Goal: Information Seeking & Learning: Understand process/instructions

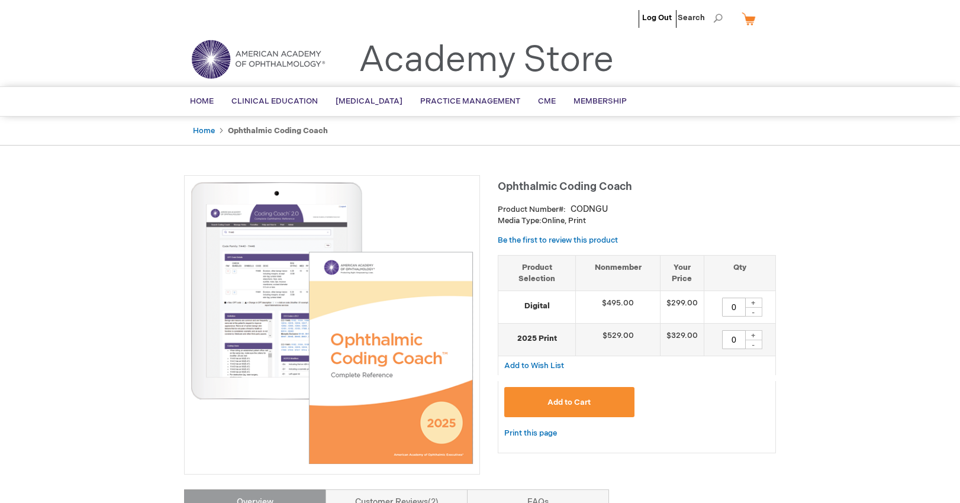
type input "0"
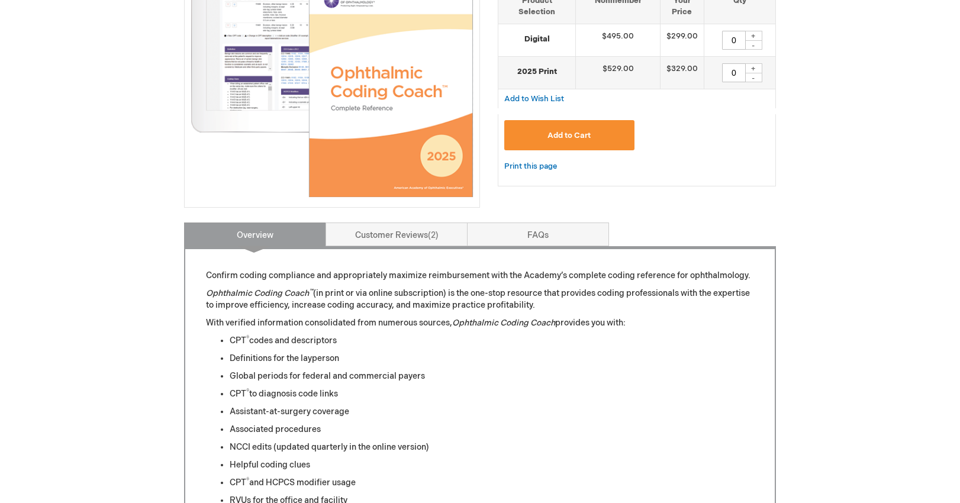
scroll to position [456, 0]
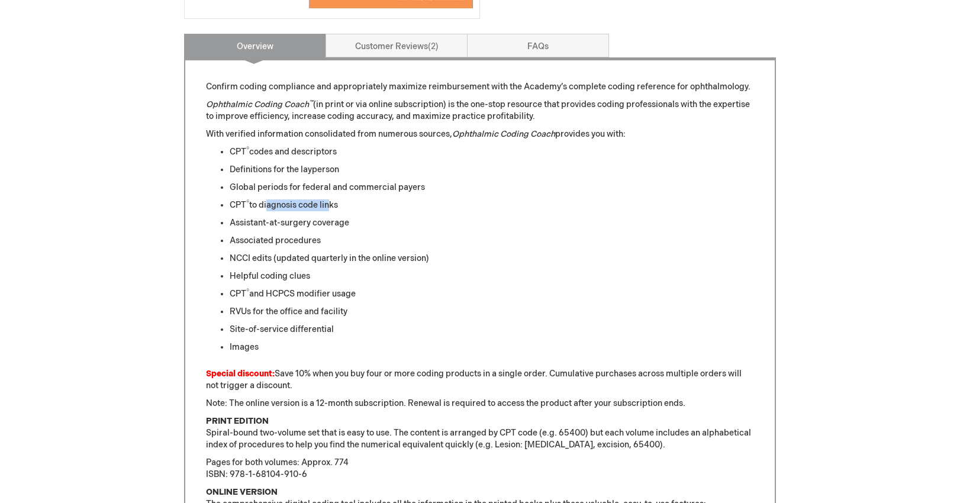
drag, startPoint x: 265, startPoint y: 208, endPoint x: 326, endPoint y: 208, distance: 61.0
click at [326, 208] on li "CPT ® to diagnosis code links" at bounding box center [492, 205] width 524 height 12
click at [283, 217] on li "Assistant-at-surgery coverage" at bounding box center [492, 223] width 524 height 12
drag, startPoint x: 281, startPoint y: 221, endPoint x: 318, endPoint y: 221, distance: 36.7
click at [318, 221] on li "Assistant-at-surgery coverage" at bounding box center [492, 223] width 524 height 12
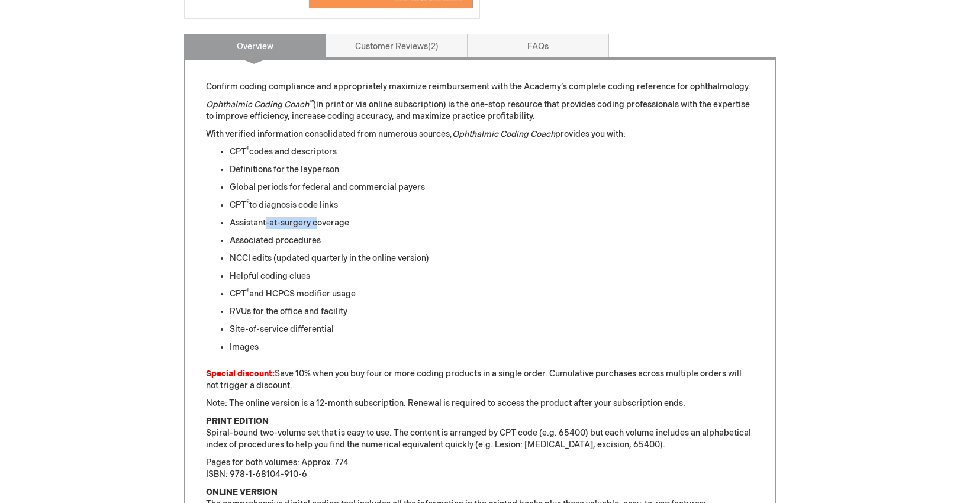
click at [318, 221] on li "Assistant-at-surgery coverage" at bounding box center [492, 223] width 524 height 12
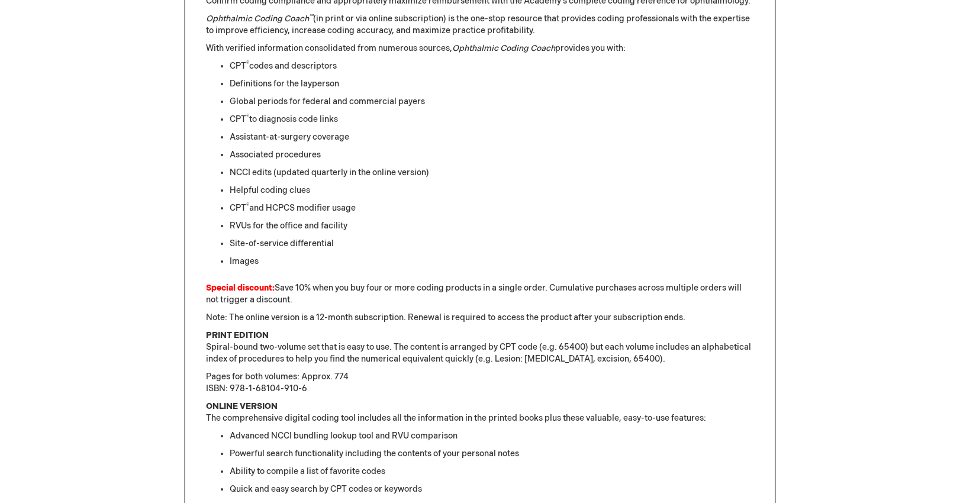
scroll to position [543, 0]
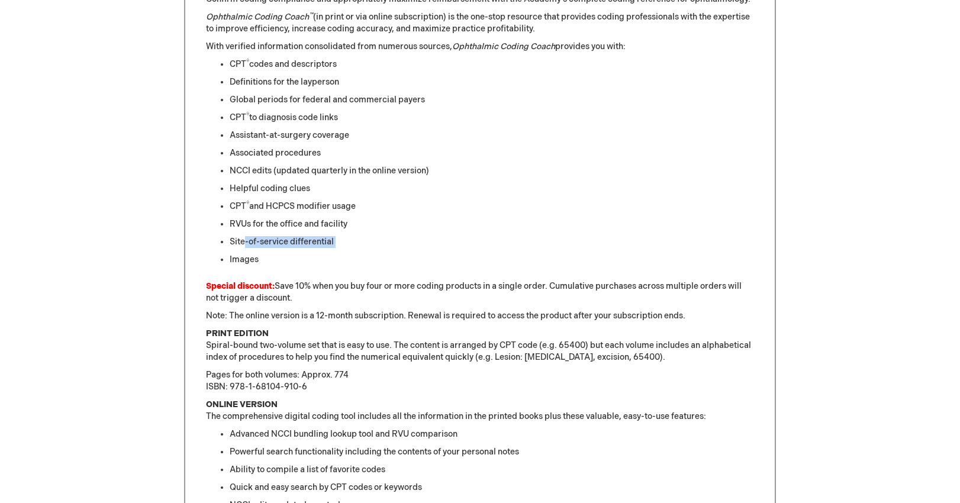
drag, startPoint x: 243, startPoint y: 240, endPoint x: 254, endPoint y: 253, distance: 16.8
click at [254, 253] on ul "CPT ® codes and descriptors Definitions for the layperson Global periods for fe…" at bounding box center [480, 162] width 548 height 207
click at [252, 260] on li "Images" at bounding box center [492, 260] width 524 height 12
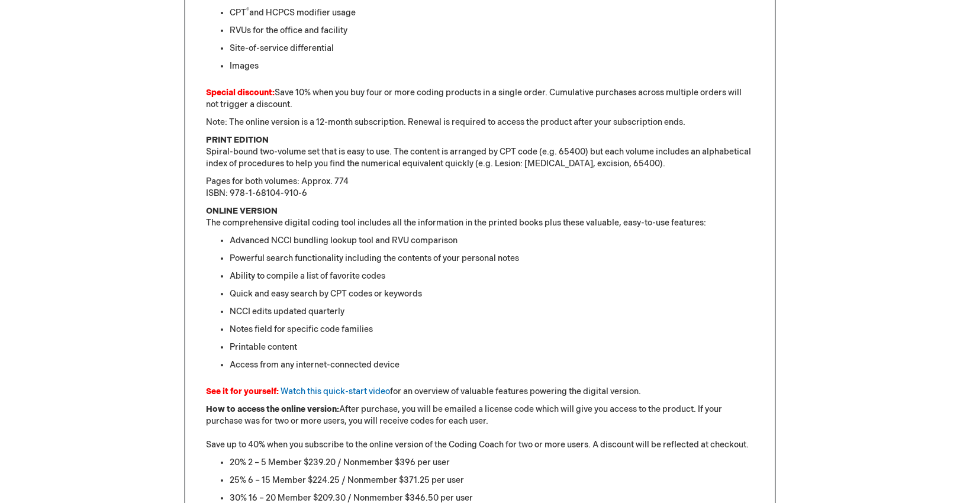
scroll to position [737, 0]
drag, startPoint x: 272, startPoint y: 258, endPoint x: 395, endPoint y: 258, distance: 123.1
click at [393, 258] on li "Powerful search functionality including the contents of your personal notes" at bounding box center [492, 258] width 524 height 12
click at [395, 258] on li "Powerful search functionality including the contents of your personal notes" at bounding box center [492, 258] width 524 height 12
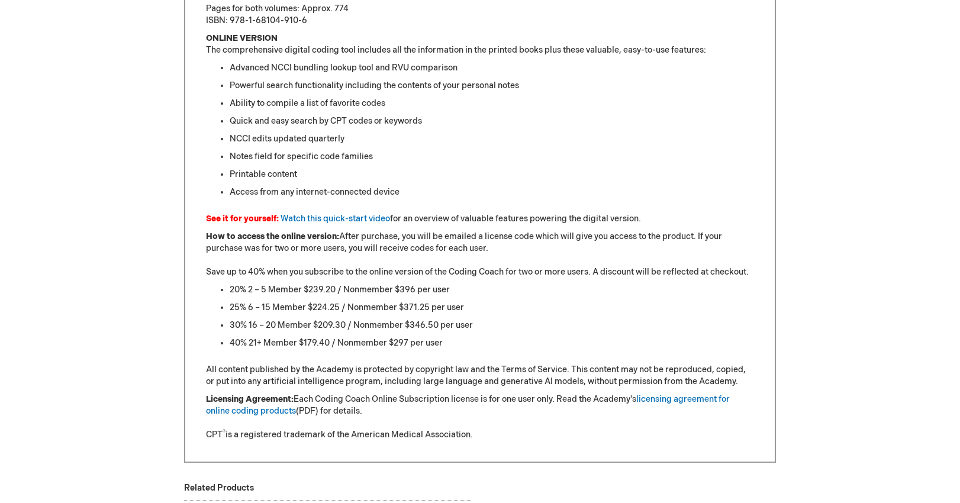
scroll to position [933, 0]
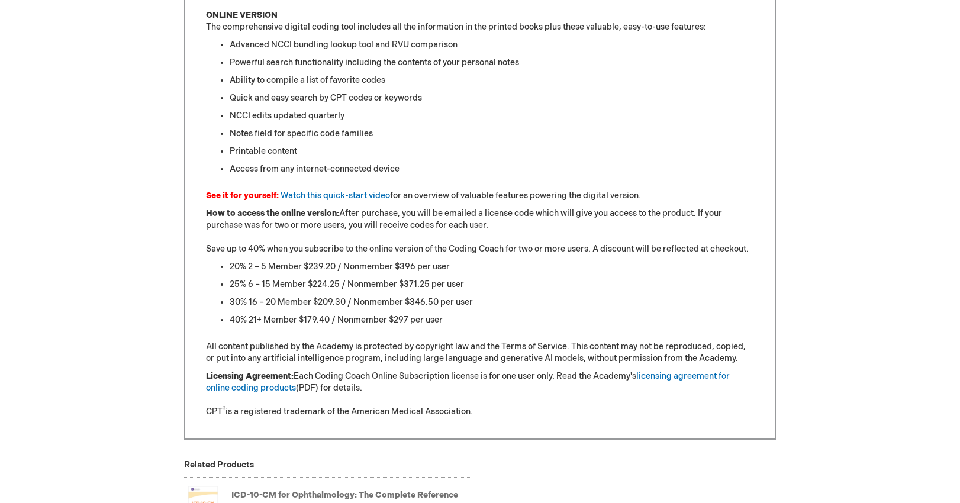
click at [266, 214] on strong "How to access the online version:" at bounding box center [272, 213] width 133 height 10
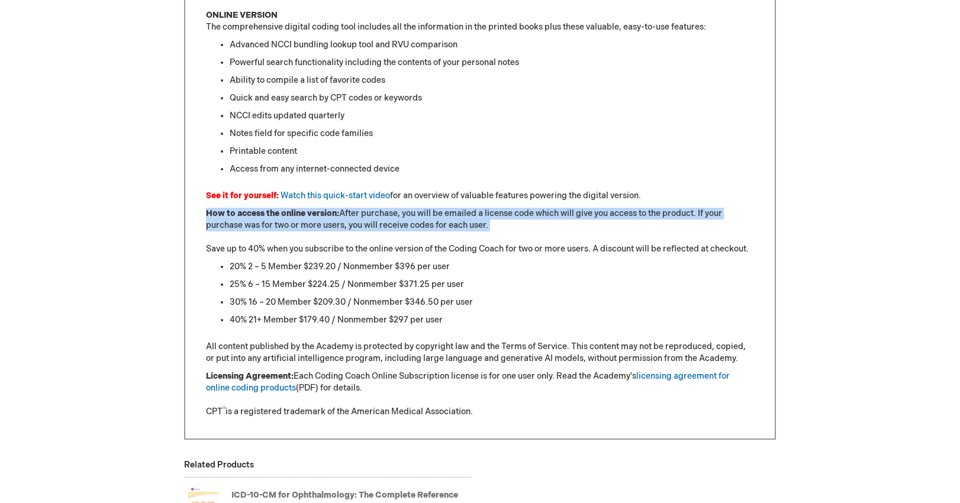
click at [266, 214] on strong "How to access the online version:" at bounding box center [272, 213] width 133 height 10
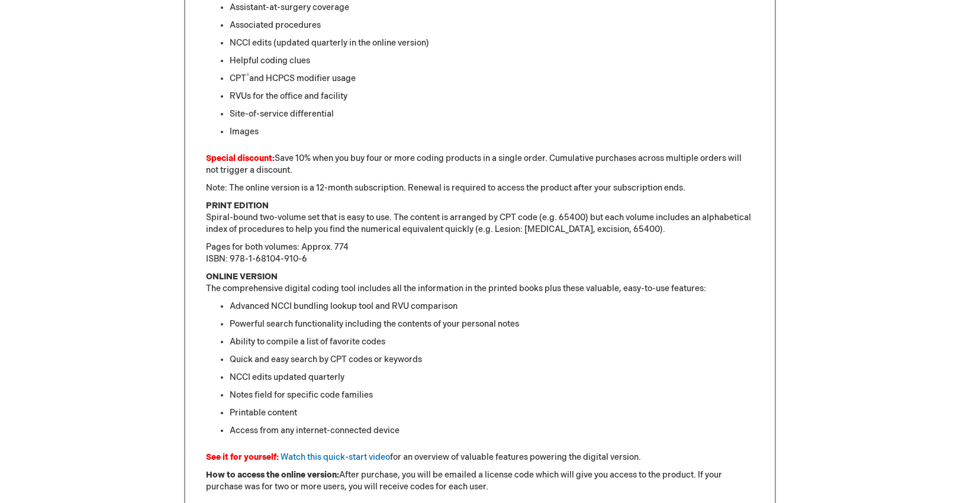
scroll to position [0, 0]
